Goal: Information Seeking & Learning: Find specific fact

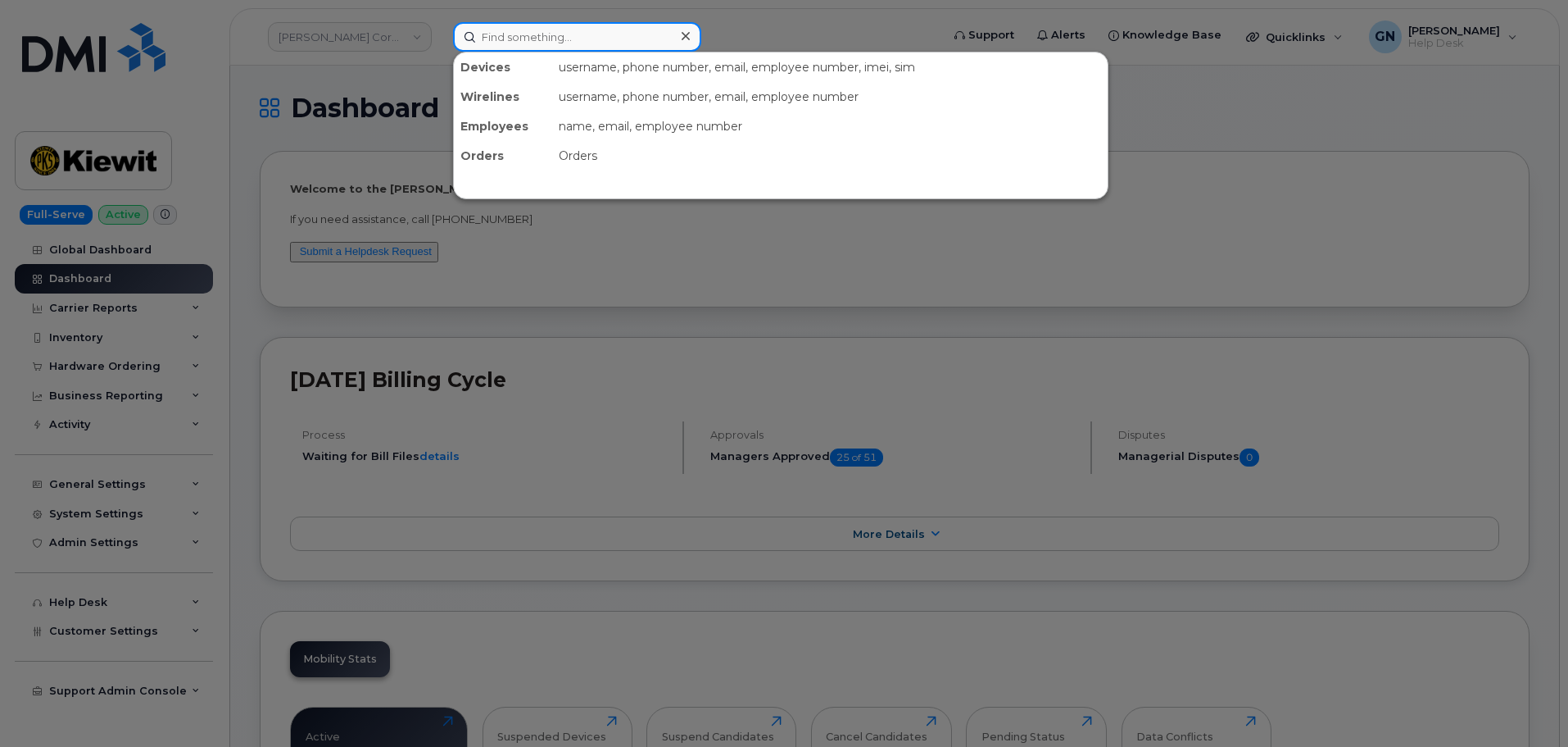
click at [552, 46] on input at bounding box center [577, 37] width 249 height 29
paste input "3347529105"
type input "3347529105"
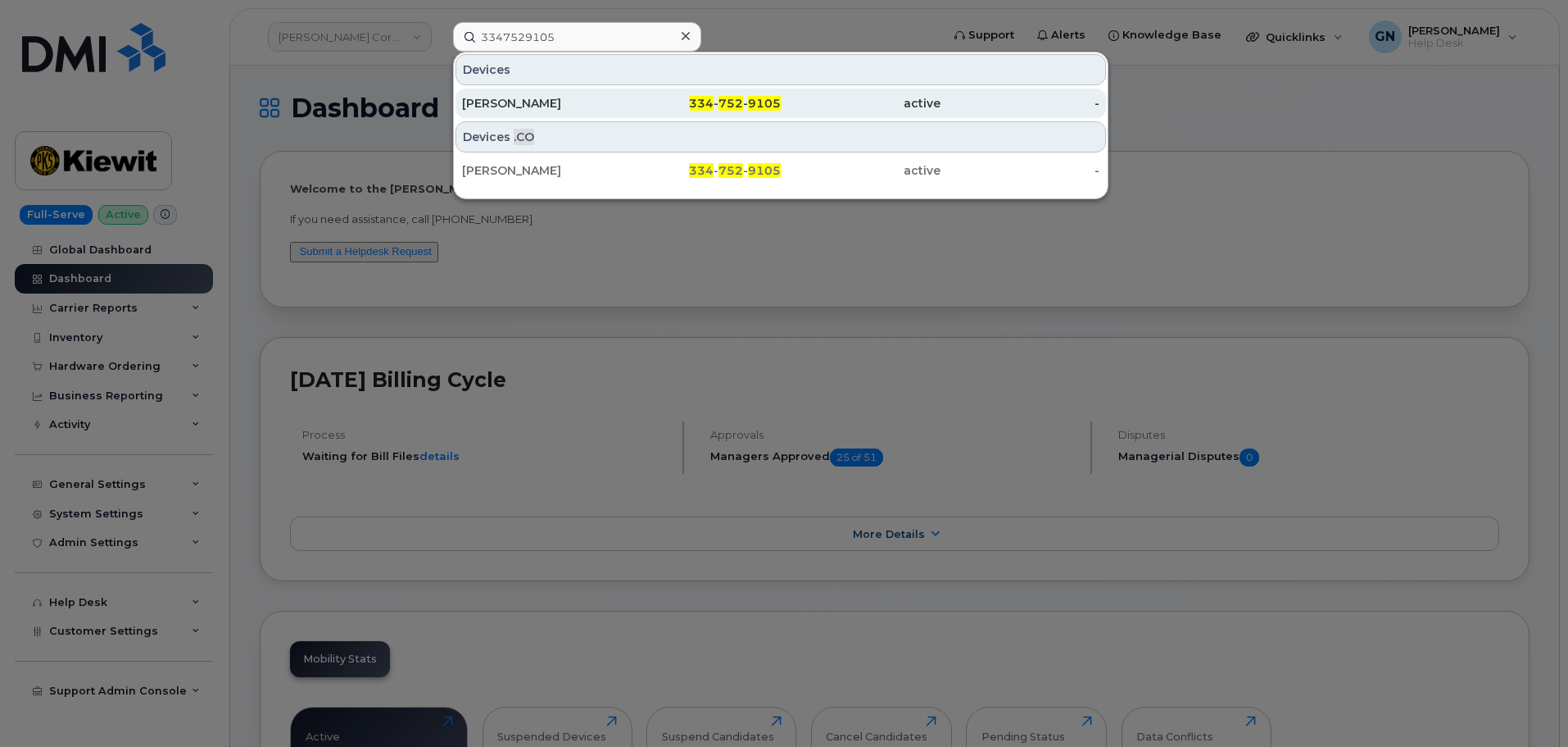
click at [606, 109] on div "ROBIN HARMON" at bounding box center [542, 103] width 160 height 17
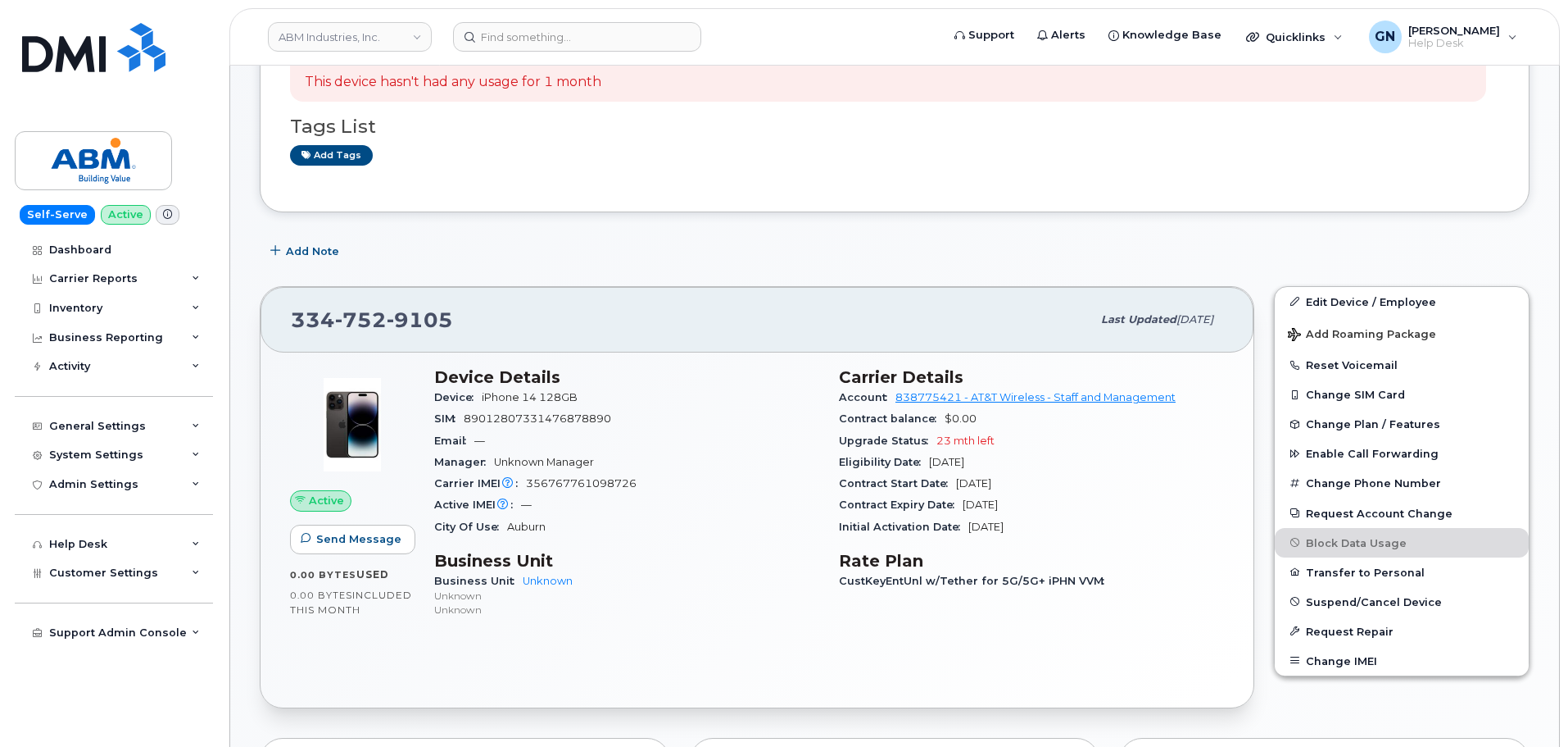
scroll to position [82, 0]
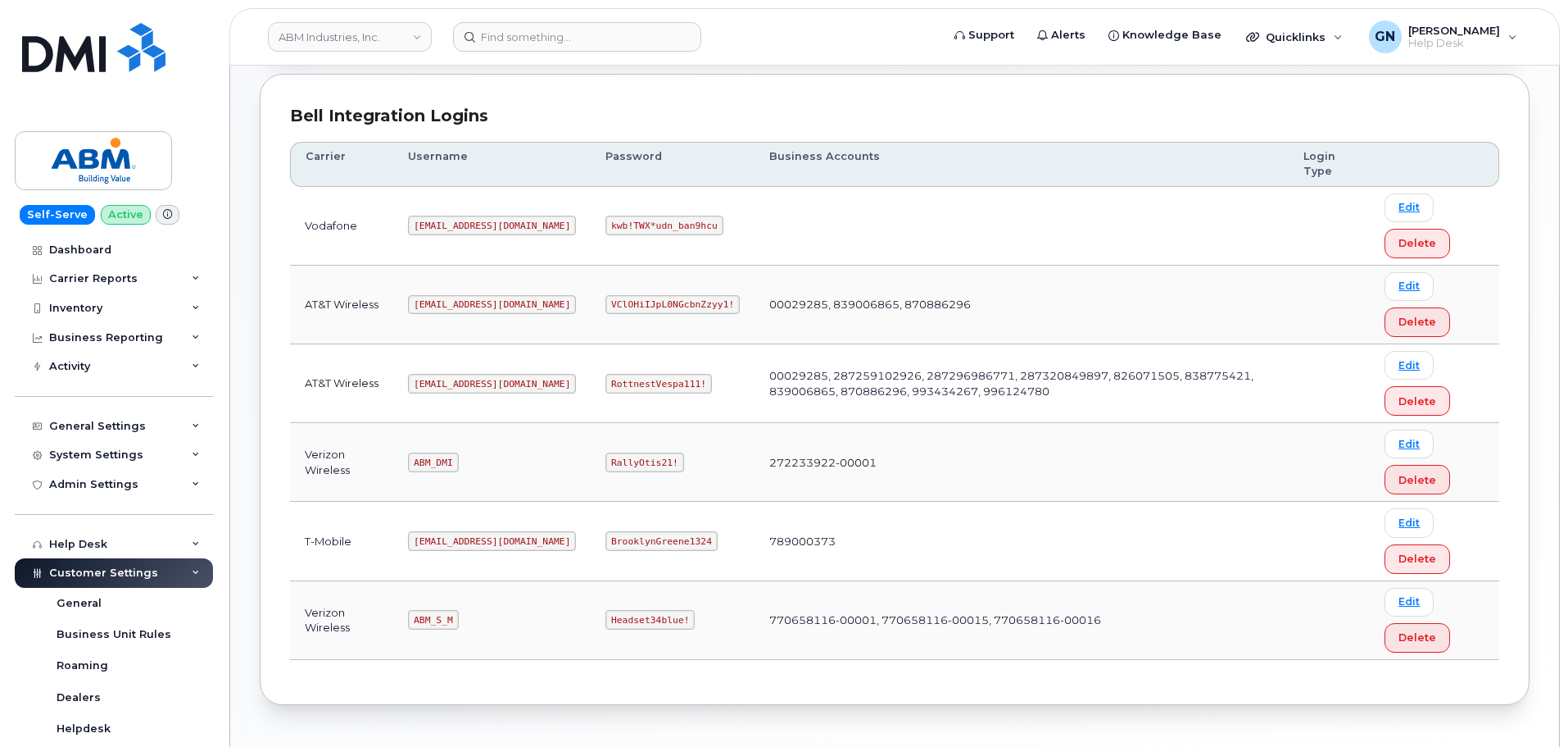
scroll to position [246, 0]
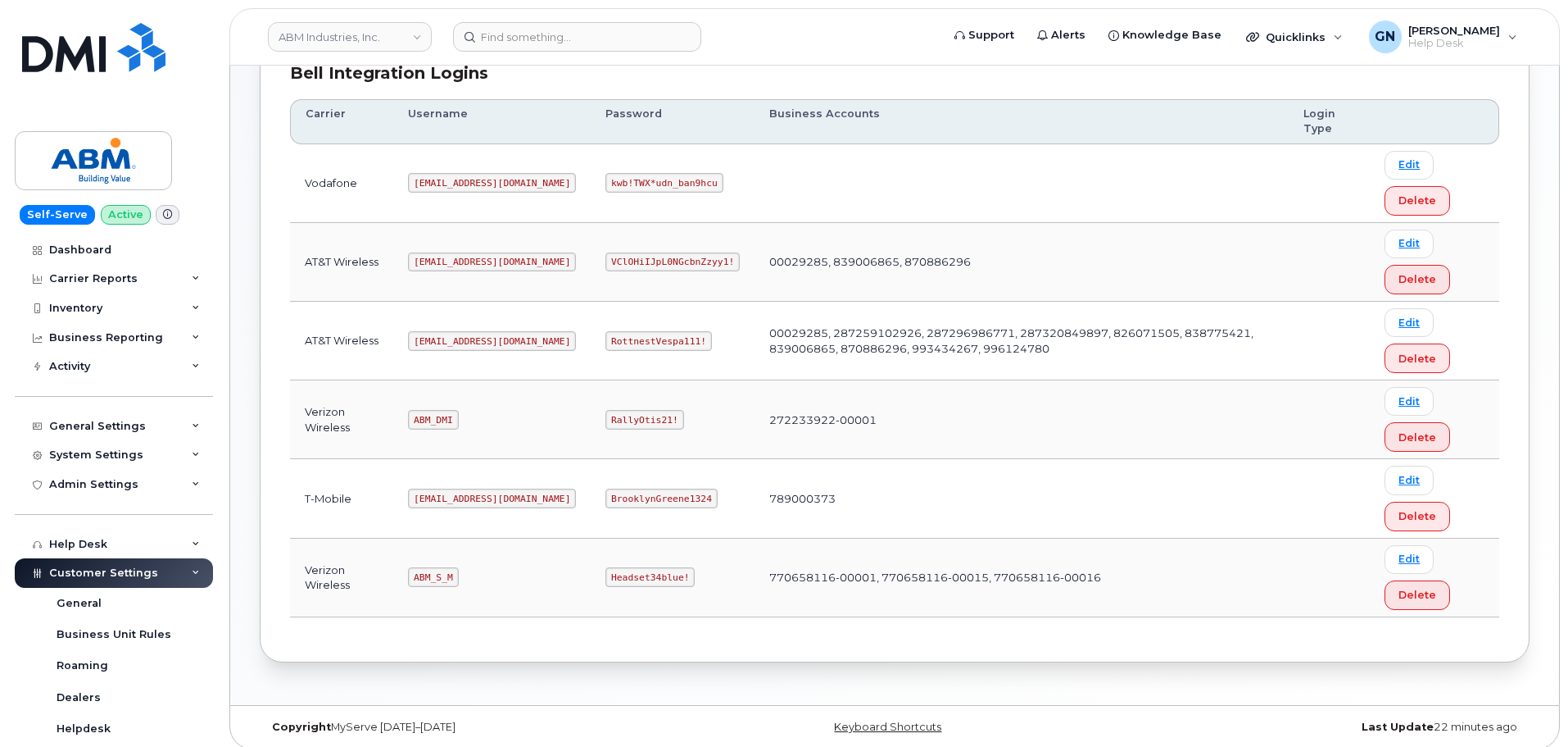
click at [449, 341] on code "abm@dminc.com" at bounding box center [492, 341] width 168 height 19
drag, startPoint x: 449, startPoint y: 341, endPoint x: 465, endPoint y: 341, distance: 16.0
click at [465, 341] on code "abm@dminc.com" at bounding box center [492, 341] width 168 height 19
click at [439, 338] on code "abm@dminc.com" at bounding box center [492, 341] width 168 height 19
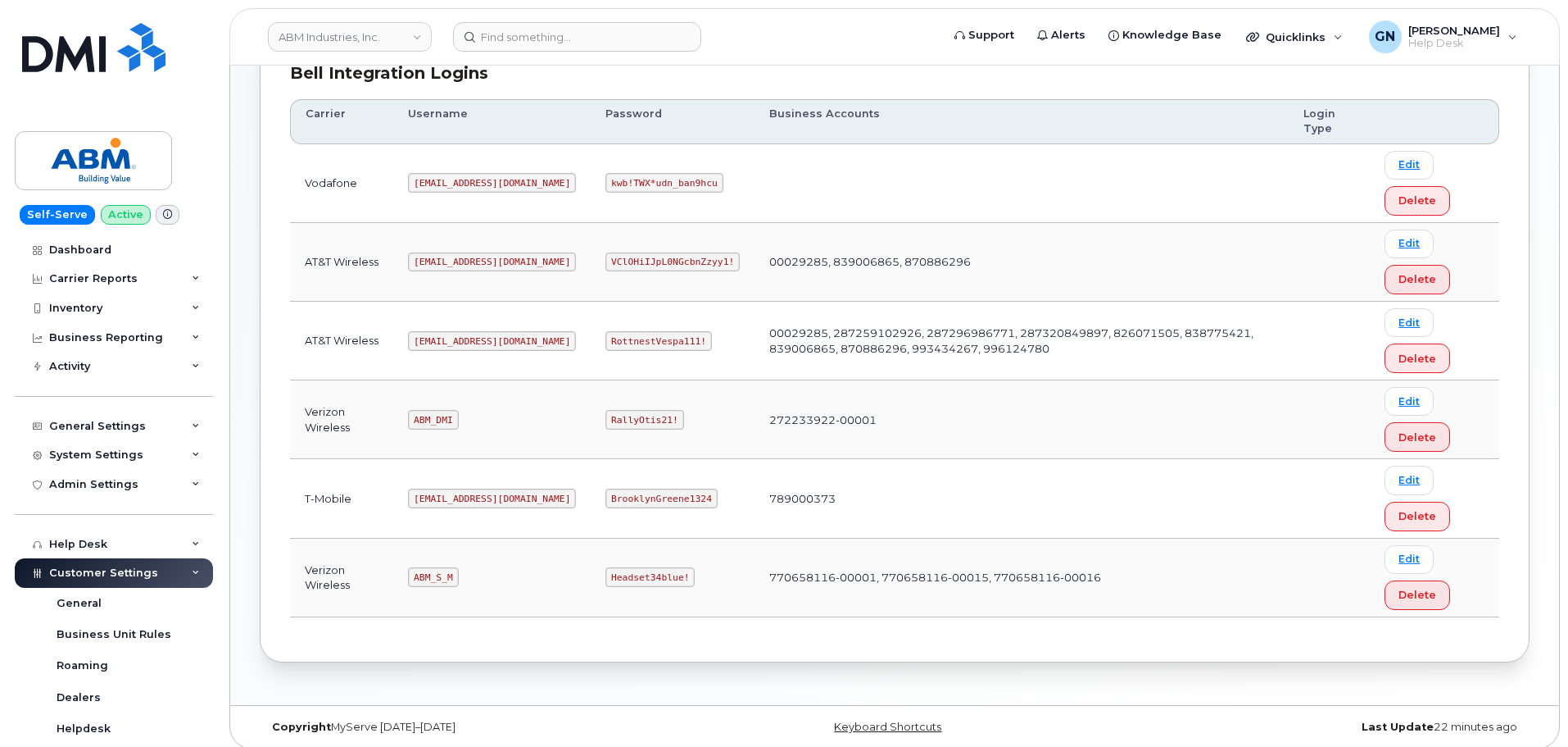
click at [430, 342] on code "abm@dminc.com" at bounding box center [492, 341] width 168 height 19
click at [446, 342] on code "abm@dminc.com" at bounding box center [492, 341] width 168 height 19
click at [424, 339] on code "abm@dminc.com" at bounding box center [492, 341] width 168 height 19
drag, startPoint x: 424, startPoint y: 339, endPoint x: 475, endPoint y: 335, distance: 51.2
click at [475, 335] on code "abm@dminc.com" at bounding box center [492, 341] width 168 height 19
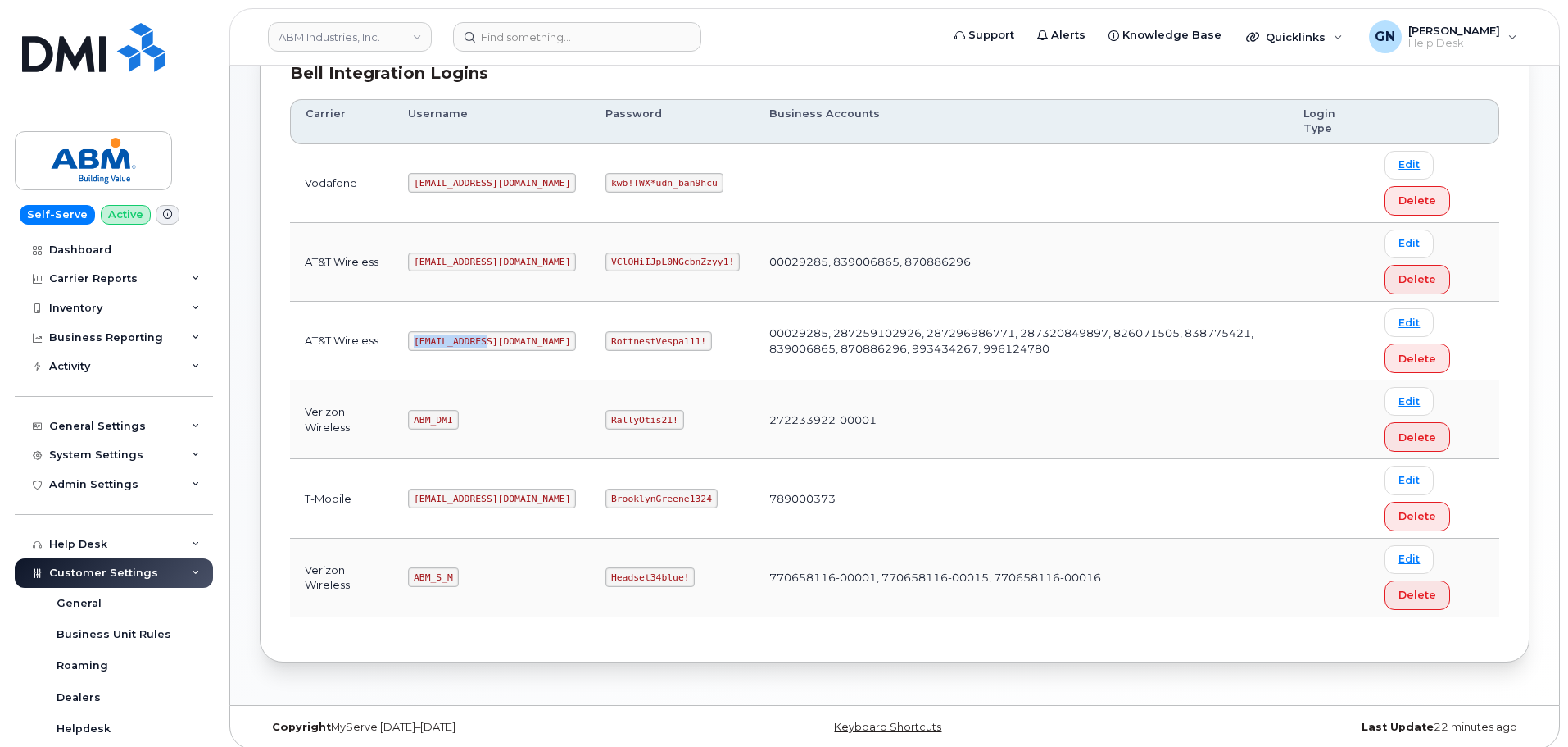
copy code "abm@dminc.com"
click at [610, 337] on code "RottnestVespa111!" at bounding box center [659, 341] width 107 height 19
click at [610, 338] on code "RottnestVespa111!" at bounding box center [659, 341] width 107 height 19
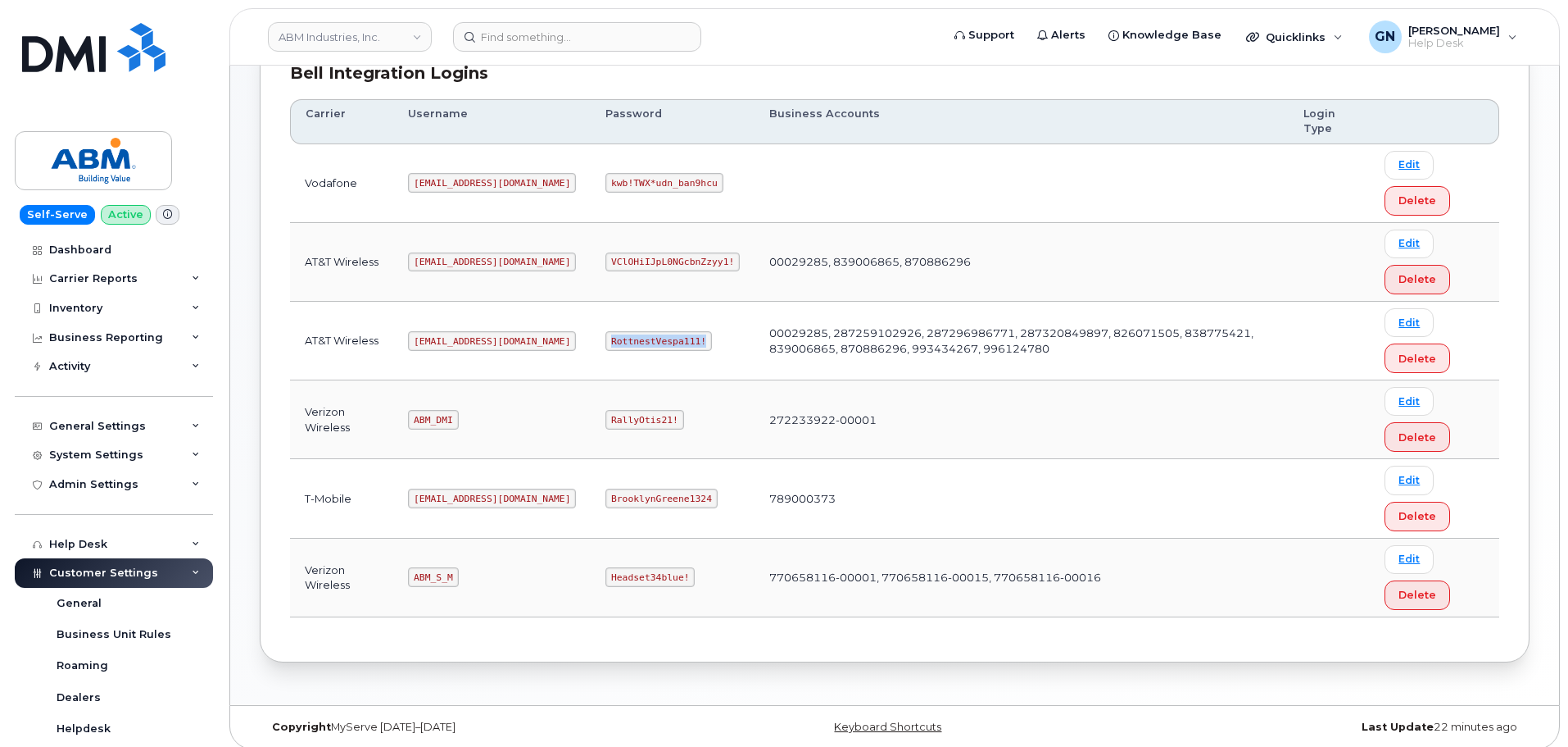
copy code "RottnestVespa111!"
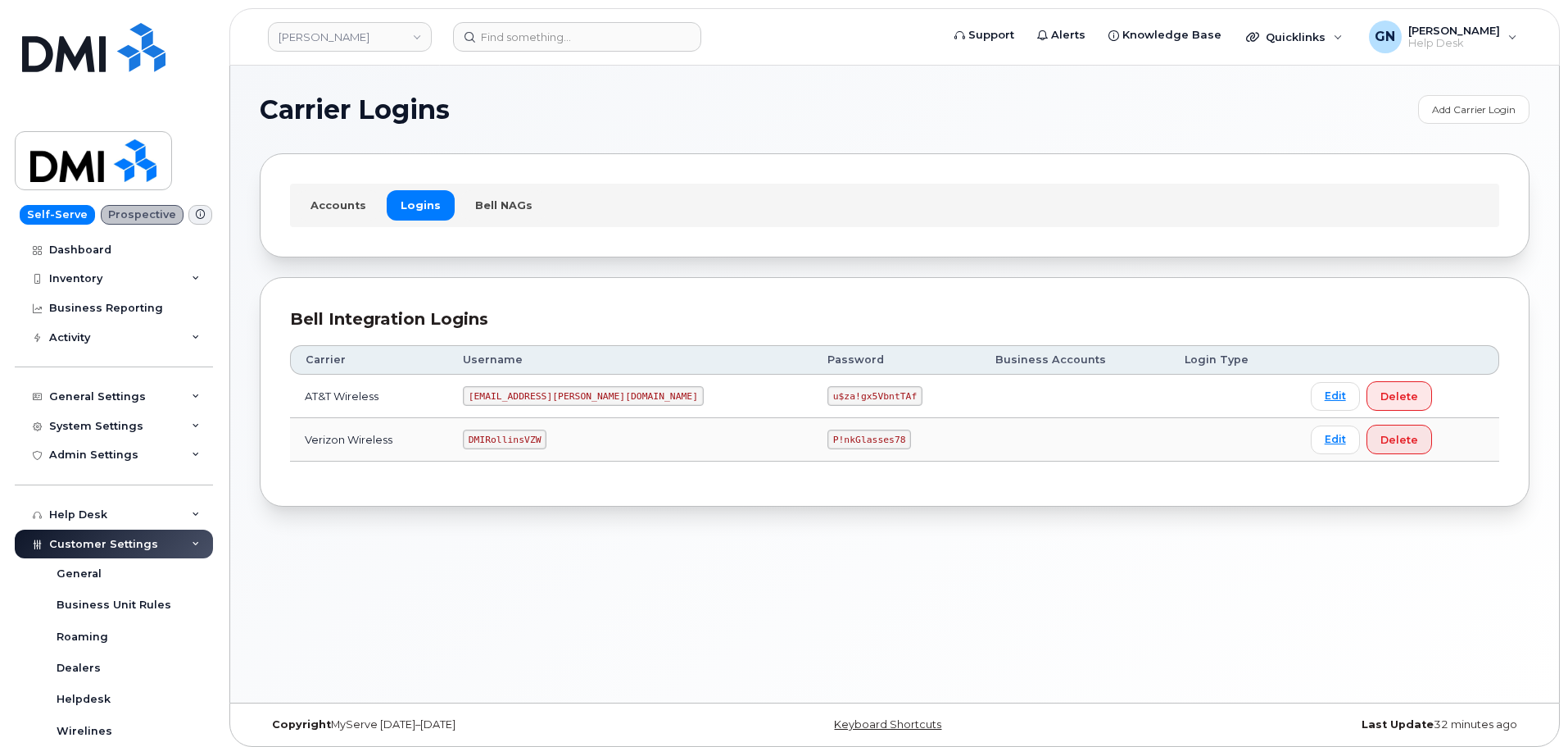
click at [529, 438] on code "DMIRollinsVZW" at bounding box center [505, 438] width 84 height 19
copy code "DMIRollinsVZW"
click at [828, 438] on code "P!nkGlasses78" at bounding box center [869, 438] width 84 height 19
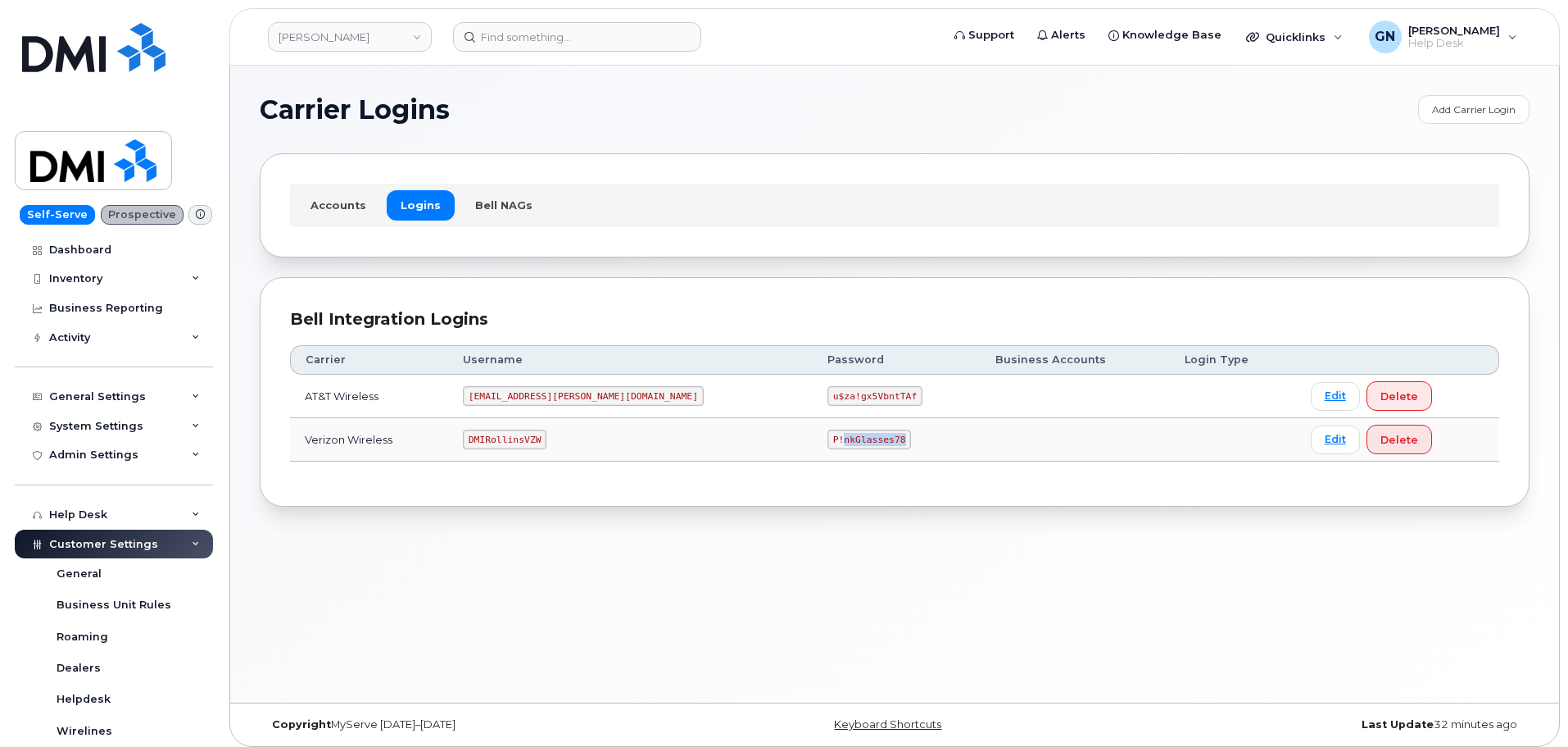
click at [828, 438] on code "P!nkGlasses78" at bounding box center [869, 438] width 84 height 19
click at [533, 397] on code "[EMAIL_ADDRESS][PERSON_NAME][DOMAIN_NAME]" at bounding box center [584, 395] width 241 height 19
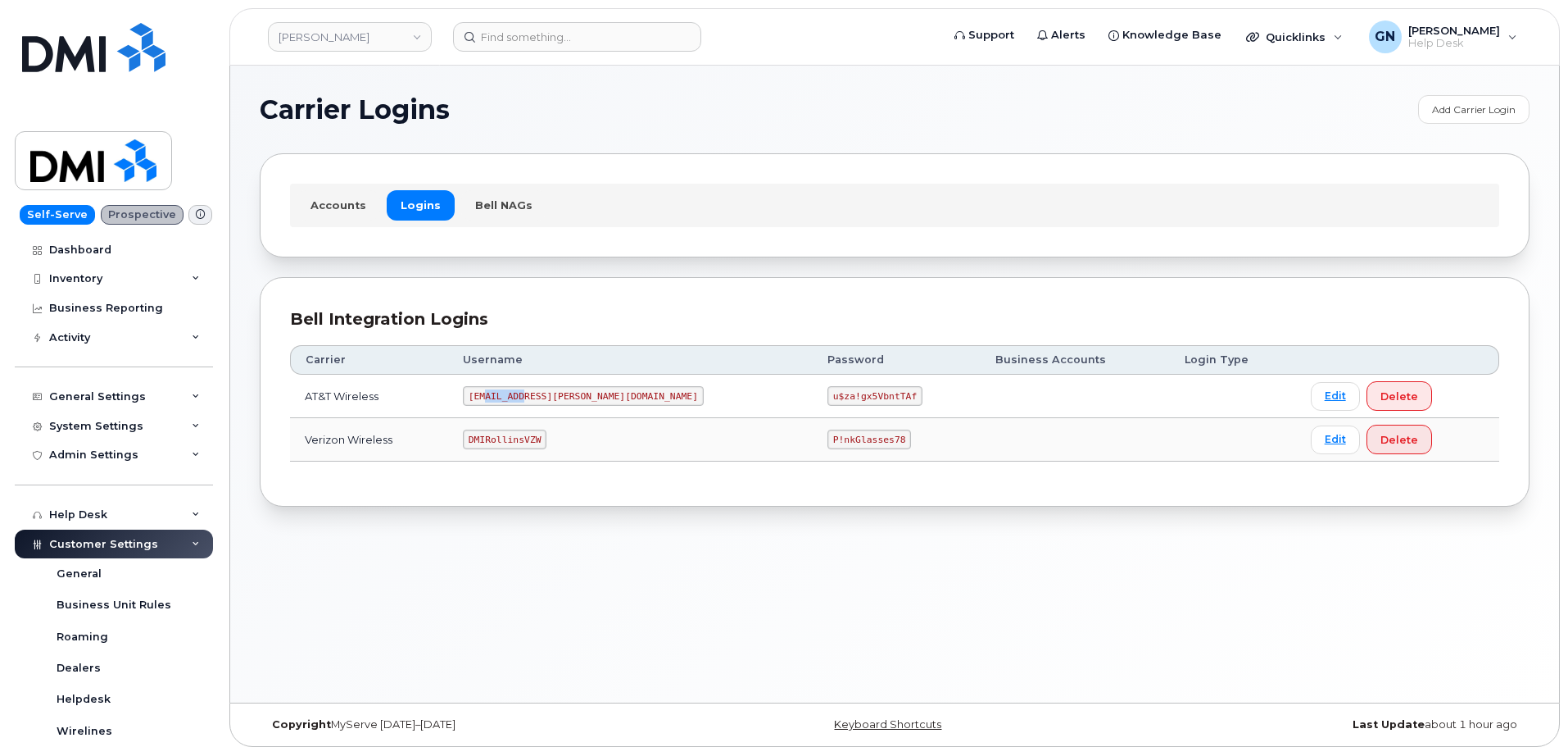
click at [533, 396] on code "[EMAIL_ADDRESS][PERSON_NAME][DOMAIN_NAME]" at bounding box center [584, 395] width 241 height 19
copy code "[EMAIL_ADDRESS][PERSON_NAME][DOMAIN_NAME]"
click at [828, 398] on code "u$za!gx5VbntTAf" at bounding box center [875, 395] width 95 height 19
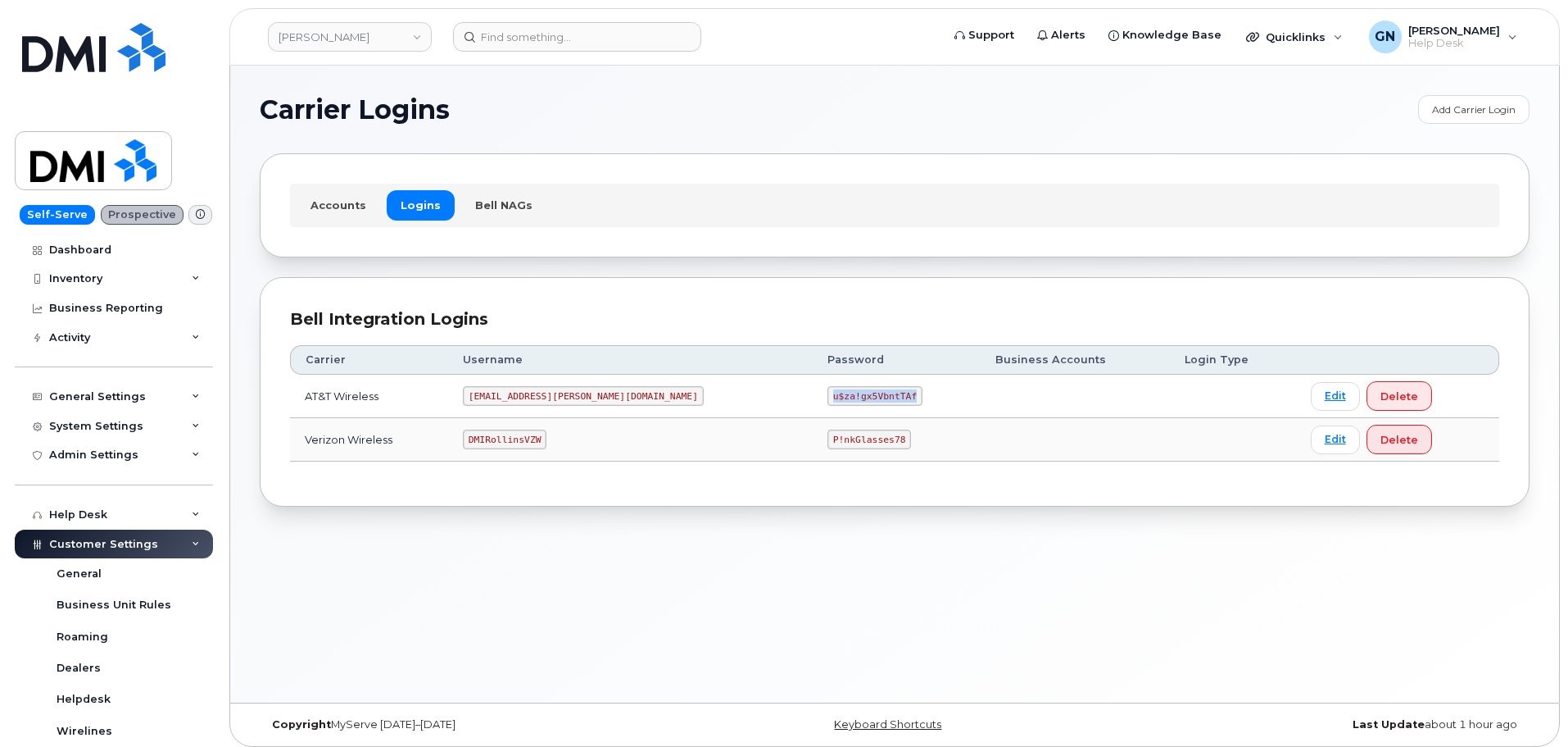
click at [828, 398] on code "u$za!gx5VbntTAf" at bounding box center [875, 395] width 95 height 19
copy code "u$za!gx5VbntTAf"
